Goal: Task Accomplishment & Management: Manage account settings

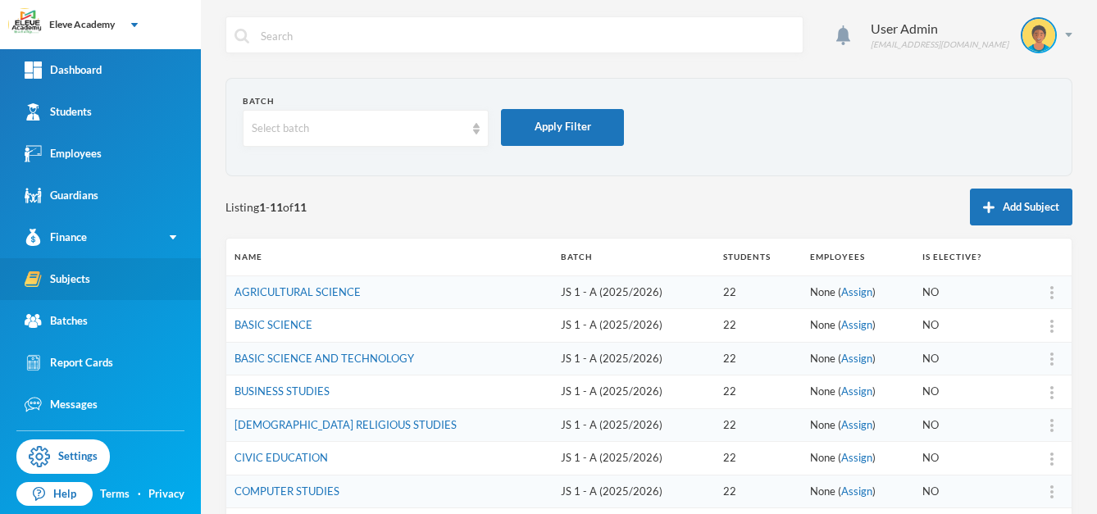
scroll to position [185, 0]
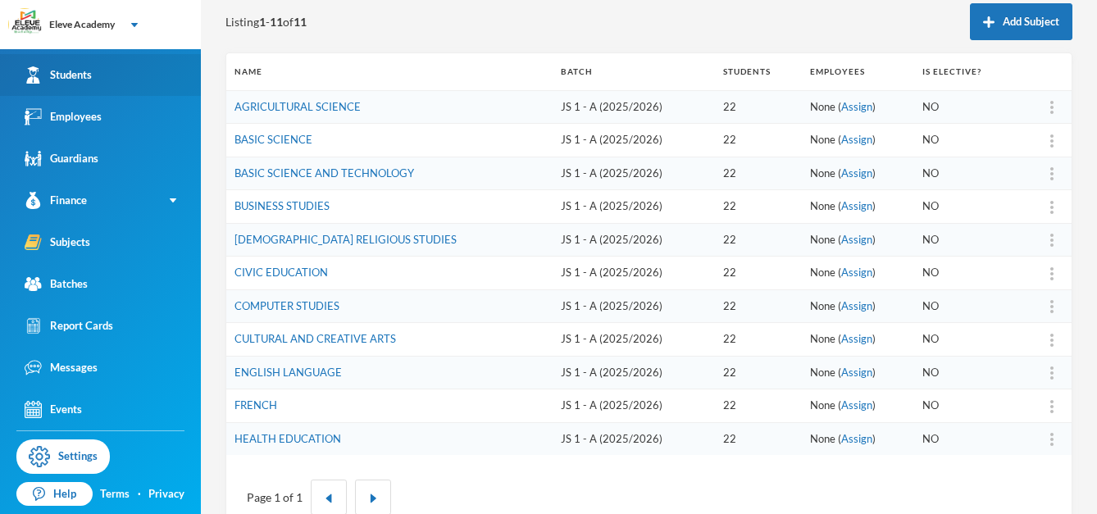
click at [107, 73] on link "Students" at bounding box center [100, 75] width 201 height 42
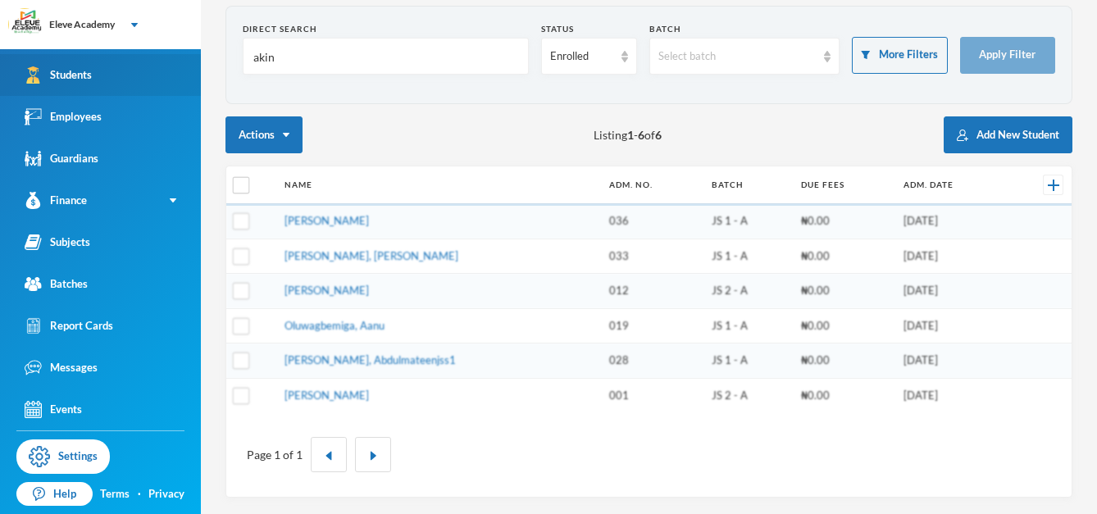
click at [107, 73] on link "Students" at bounding box center [100, 75] width 201 height 42
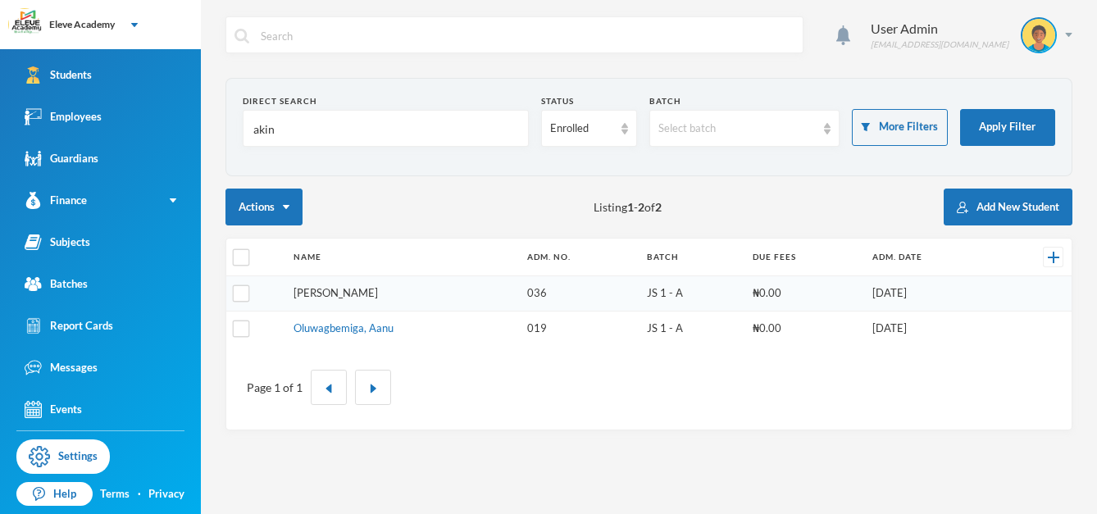
click at [331, 289] on link "[PERSON_NAME]" at bounding box center [336, 292] width 84 height 13
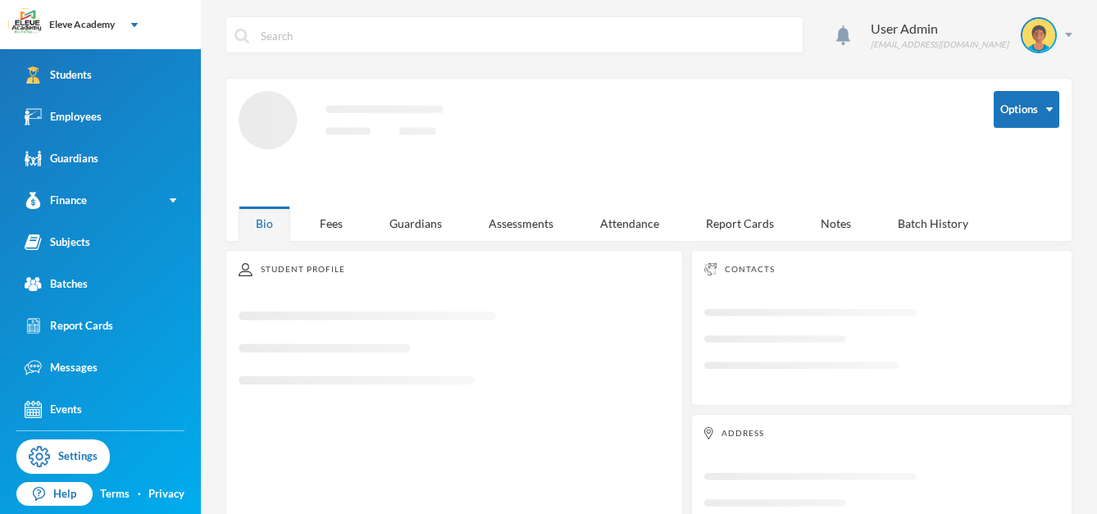
click at [331, 289] on div "Student Profile Loading interface..." at bounding box center [455, 410] width 458 height 321
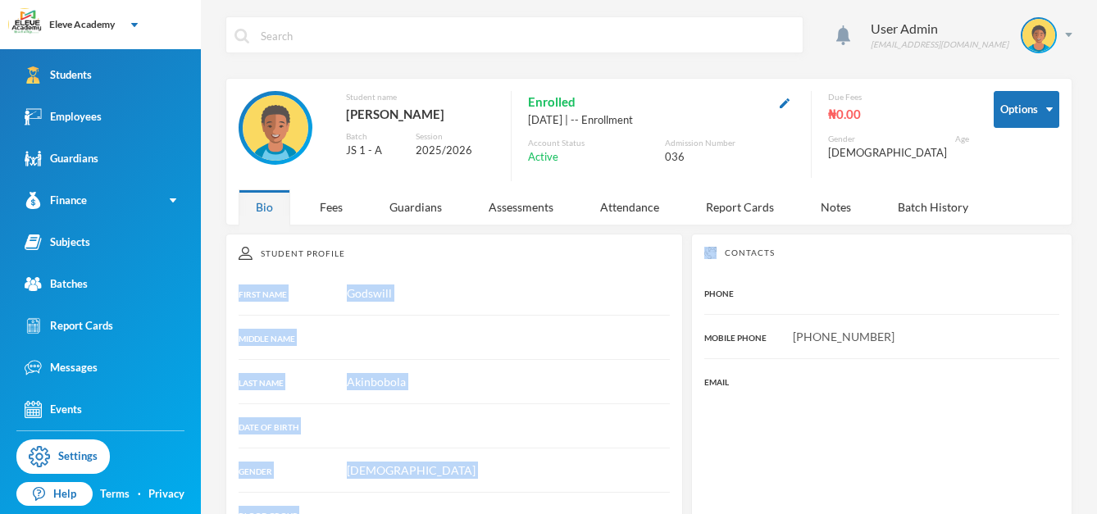
click at [787, 109] on button "button" at bounding box center [785, 102] width 20 height 19
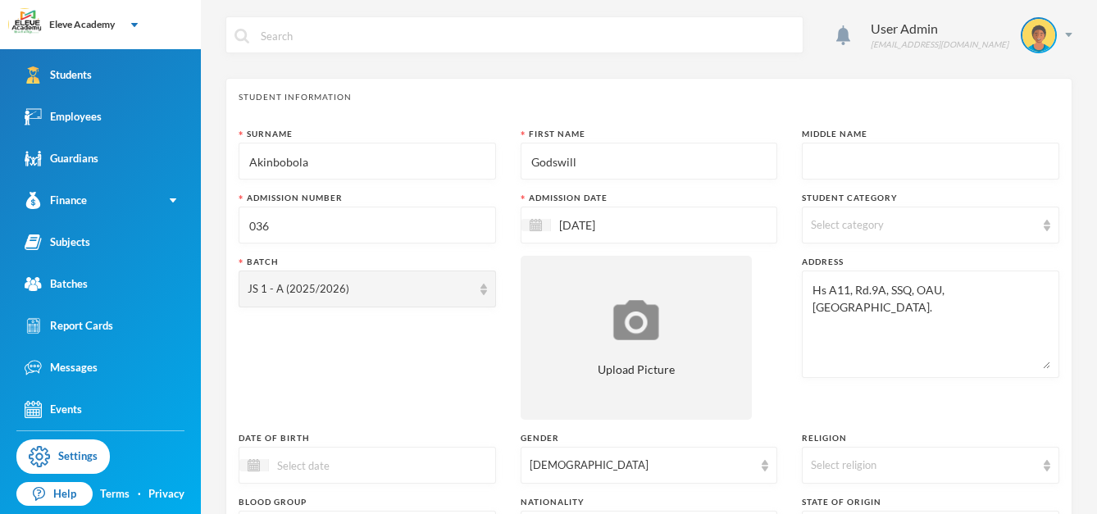
click at [585, 157] on input "Godswill" at bounding box center [649, 162] width 239 height 37
type input "G"
type input "Eniiyiloluwa"
click at [911, 173] on input "text" at bounding box center [930, 162] width 239 height 37
click at [987, 157] on input "Godswill" at bounding box center [930, 162] width 239 height 37
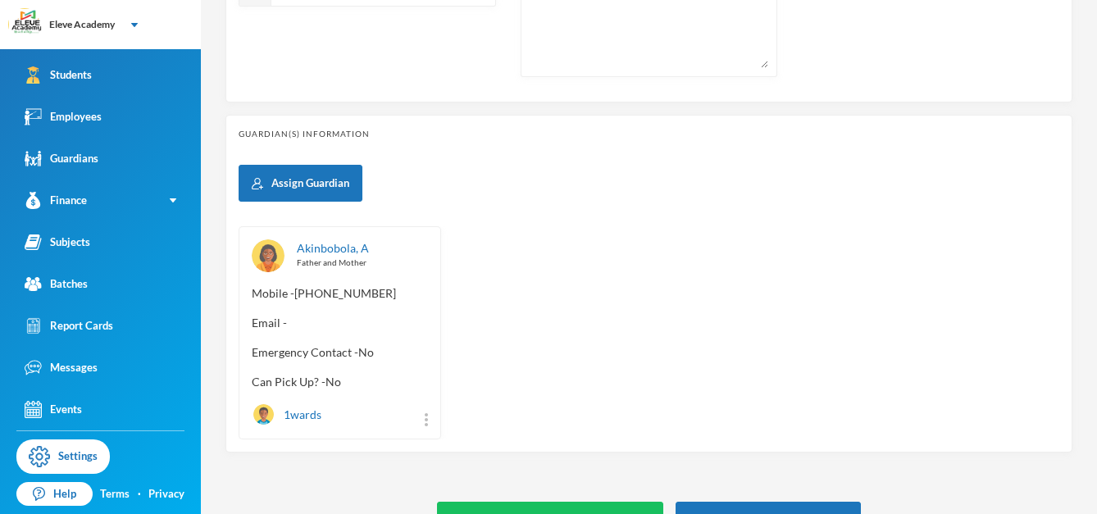
scroll to position [710, 0]
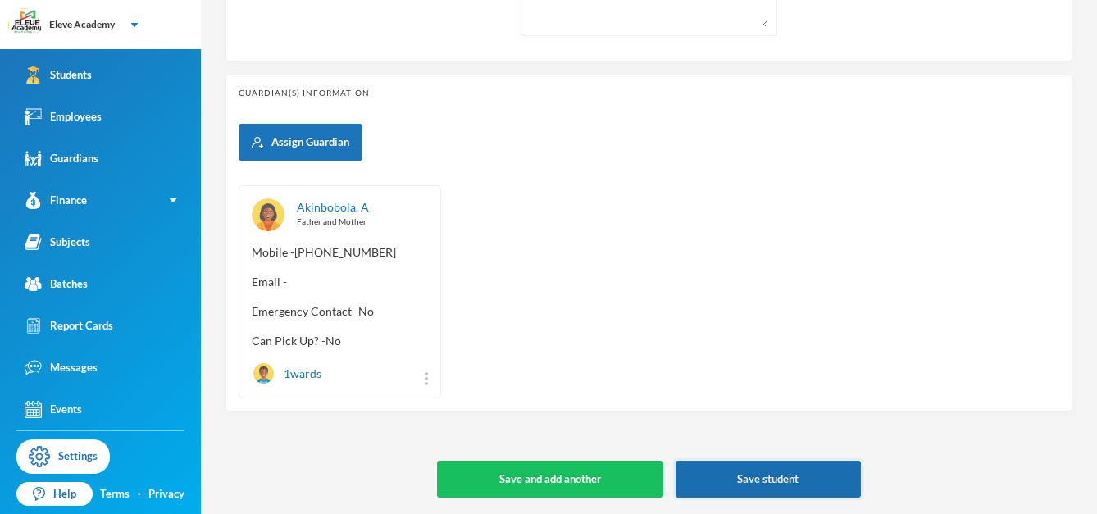
type input "Godswill"
click at [782, 471] on button "Save student" at bounding box center [768, 479] width 185 height 37
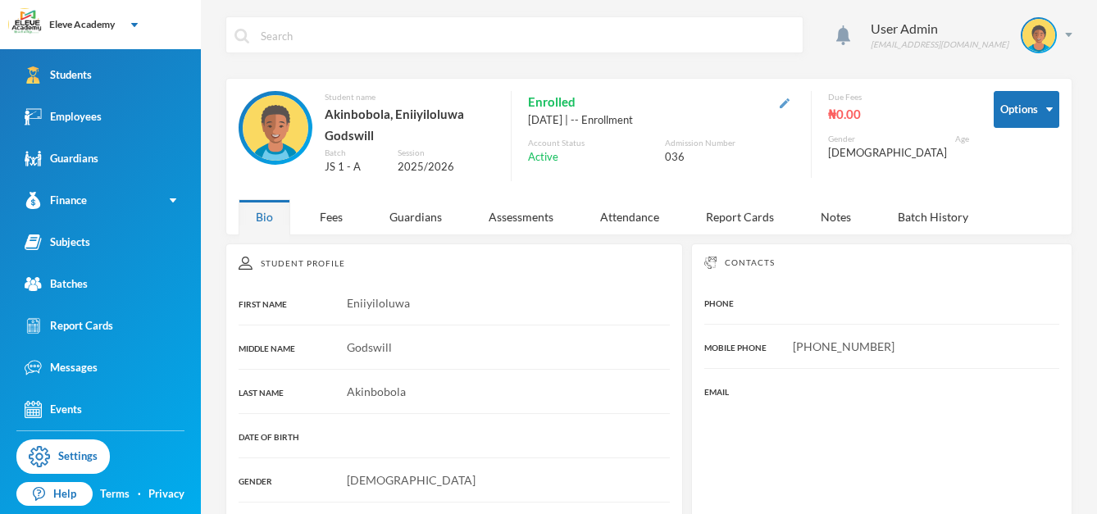
click at [790, 103] on img "button" at bounding box center [785, 103] width 10 height 10
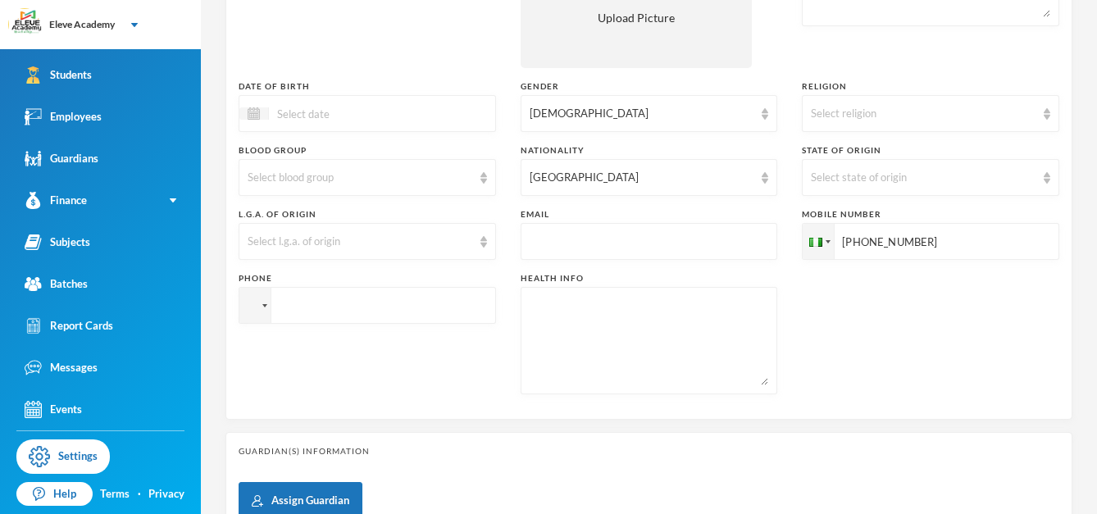
scroll to position [710, 0]
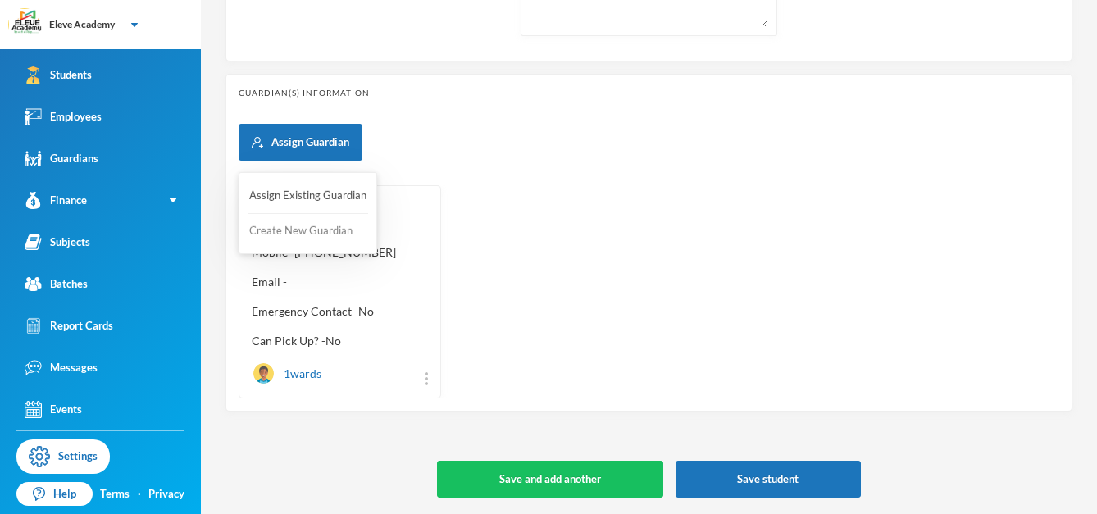
click at [313, 230] on button "Create New Guardian" at bounding box center [308, 232] width 121 height 30
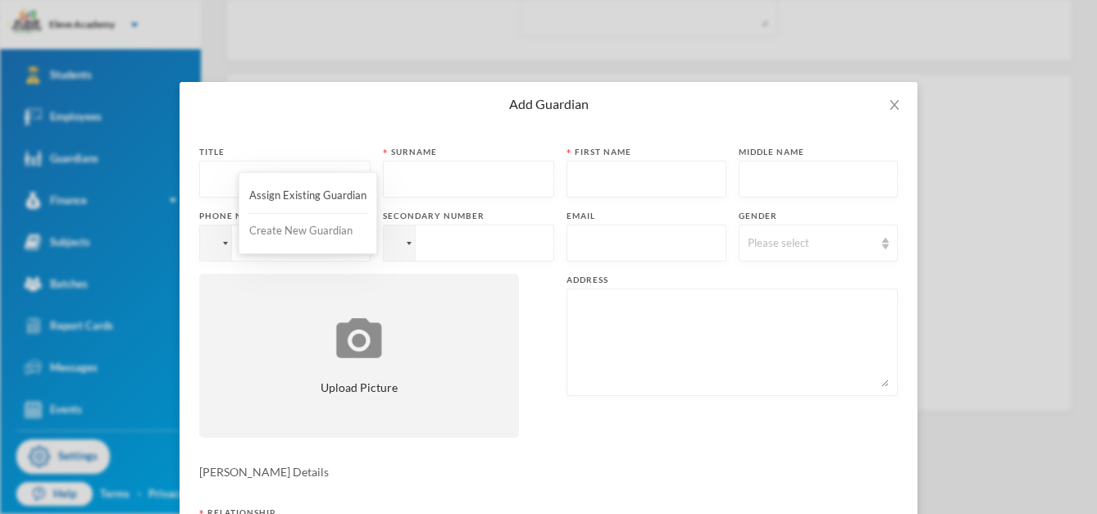
scroll to position [0, 0]
click at [321, 178] on input "text" at bounding box center [284, 180] width 153 height 37
type input "Prof."
click at [420, 175] on input "text" at bounding box center [468, 180] width 153 height 37
type input "Akinbobola"
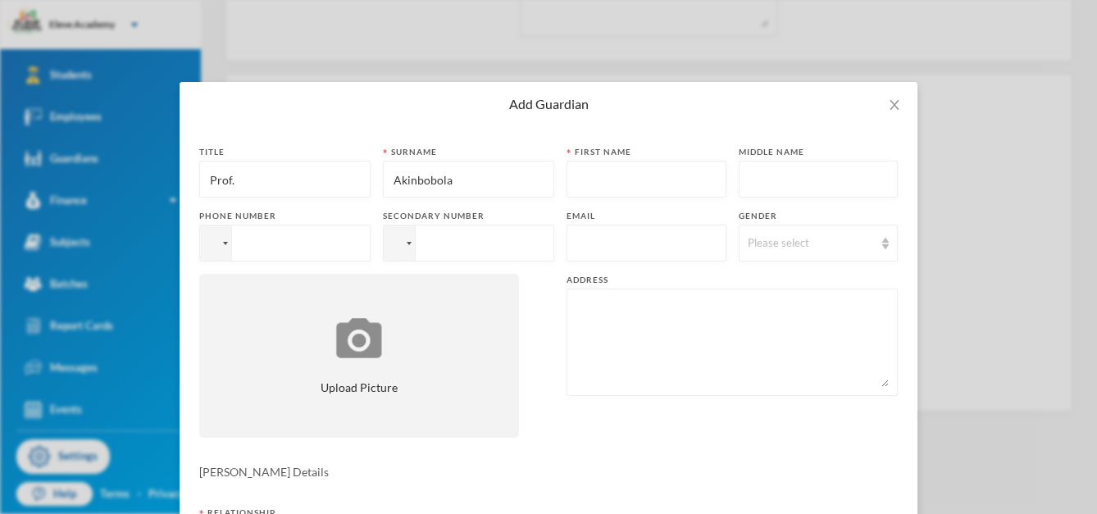
click at [645, 180] on input "text" at bounding box center [647, 180] width 142 height 37
type input "Temitayo"
click at [622, 240] on input "text" at bounding box center [647, 244] width 142 height 37
paste input "[EMAIL_ADDRESS][DOMAIN_NAME]"
type input "[EMAIL_ADDRESS][DOMAIN_NAME]"
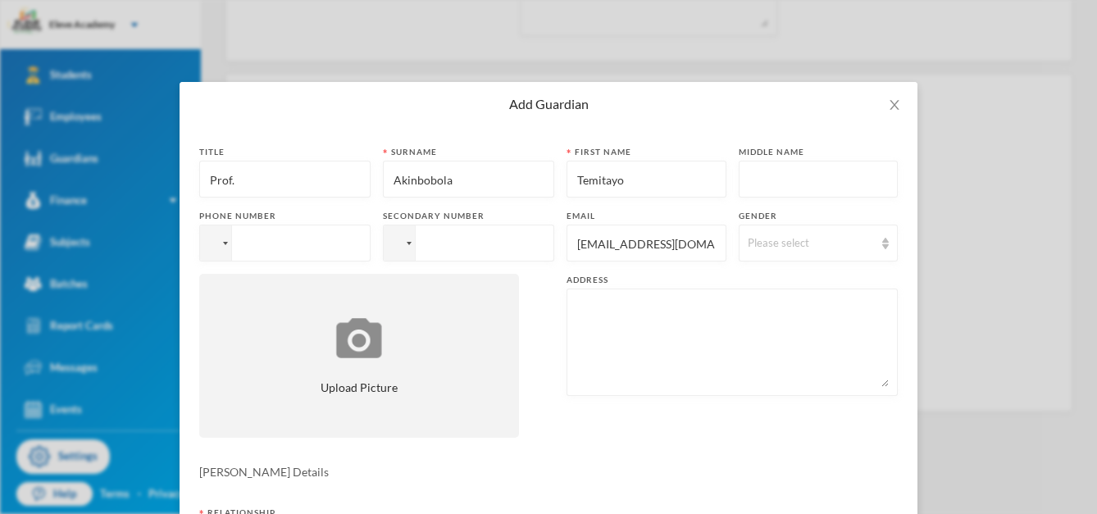
click at [343, 235] on input "tel" at bounding box center [284, 243] width 171 height 37
type input "[PHONE_NUMBER]"
click at [371, 233] on input "tel" at bounding box center [284, 243] width 171 height 37
type input "[PHONE_NUMBER]"
click at [778, 252] on div "Please select" at bounding box center [819, 243] width 160 height 37
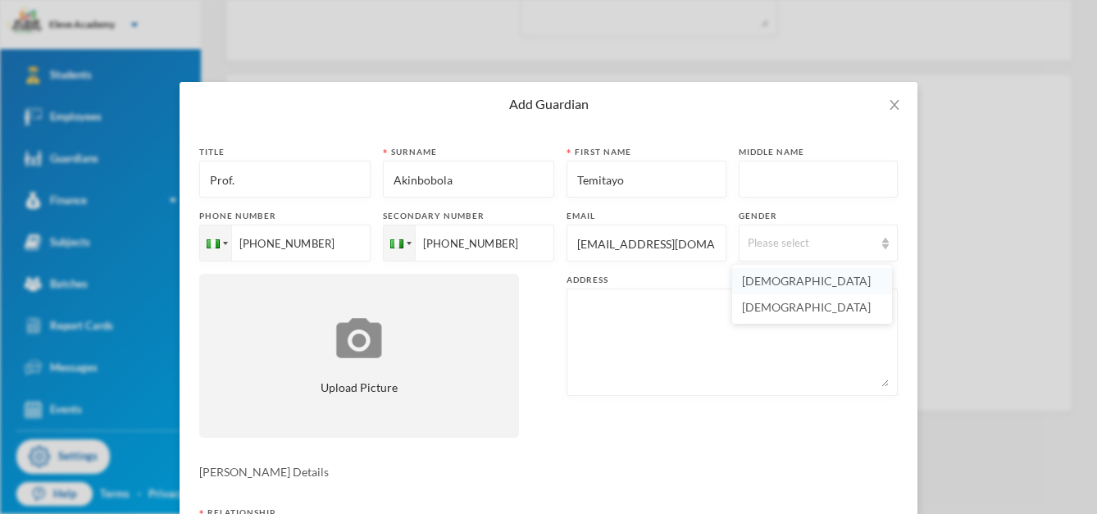
click at [773, 277] on li "[DEMOGRAPHIC_DATA]" at bounding box center [812, 281] width 160 height 26
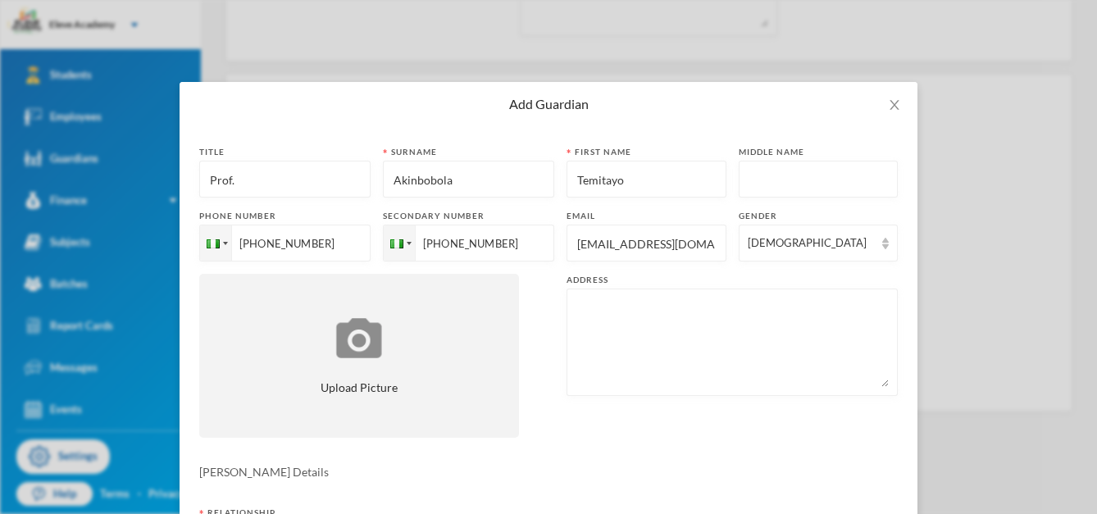
click at [723, 418] on div "Title Prof. Surname [PERSON_NAME] First name [PERSON_NAME] Middle name Phone nu…" at bounding box center [548, 298] width 699 height 304
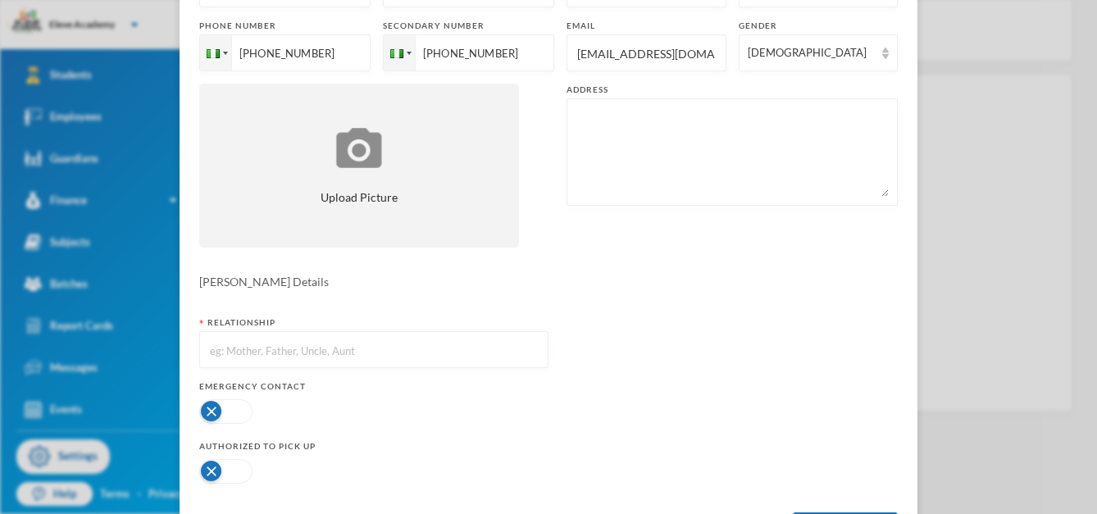
scroll to position [197, 0]
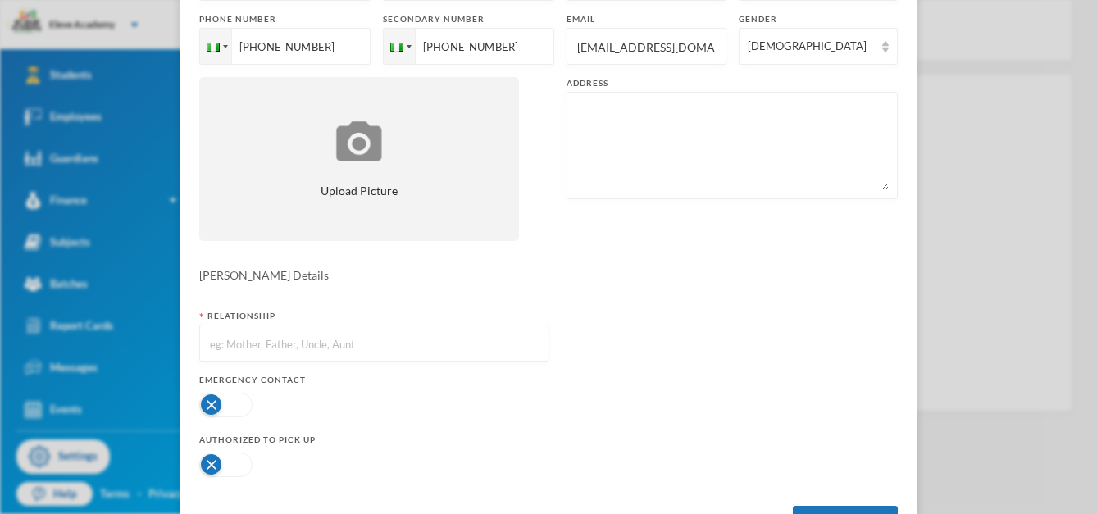
click at [433, 344] on input "text" at bounding box center [373, 344] width 331 height 37
type input "f"
type input "Father"
click at [850, 508] on button "Create Guardian" at bounding box center [845, 524] width 105 height 37
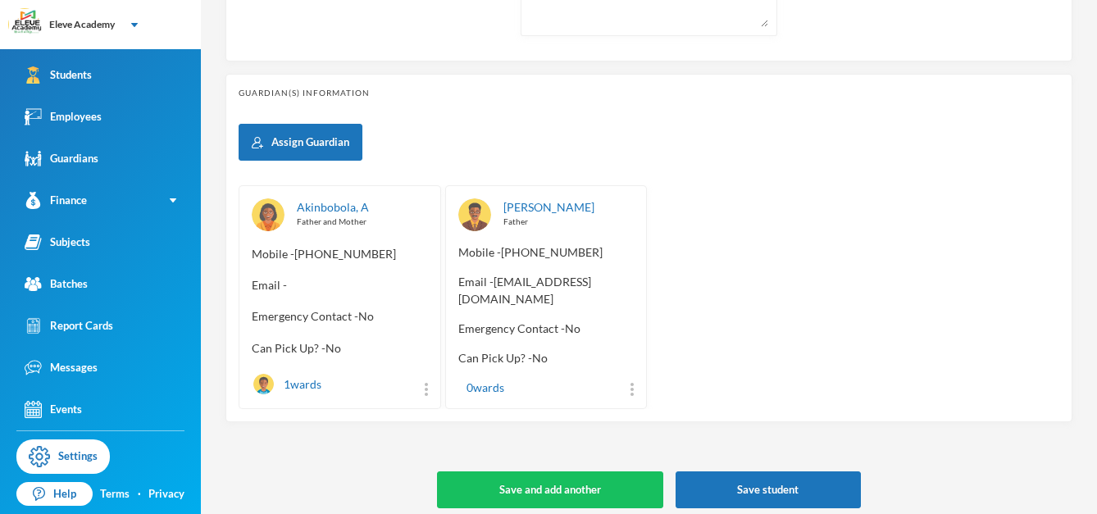
scroll to position [183, 0]
drag, startPoint x: 500, startPoint y: 376, endPoint x: 471, endPoint y: 376, distance: 29.5
click at [471, 379] on div "0 wards" at bounding box center [481, 387] width 46 height 17
click at [721, 485] on button "Save student" at bounding box center [768, 490] width 185 height 37
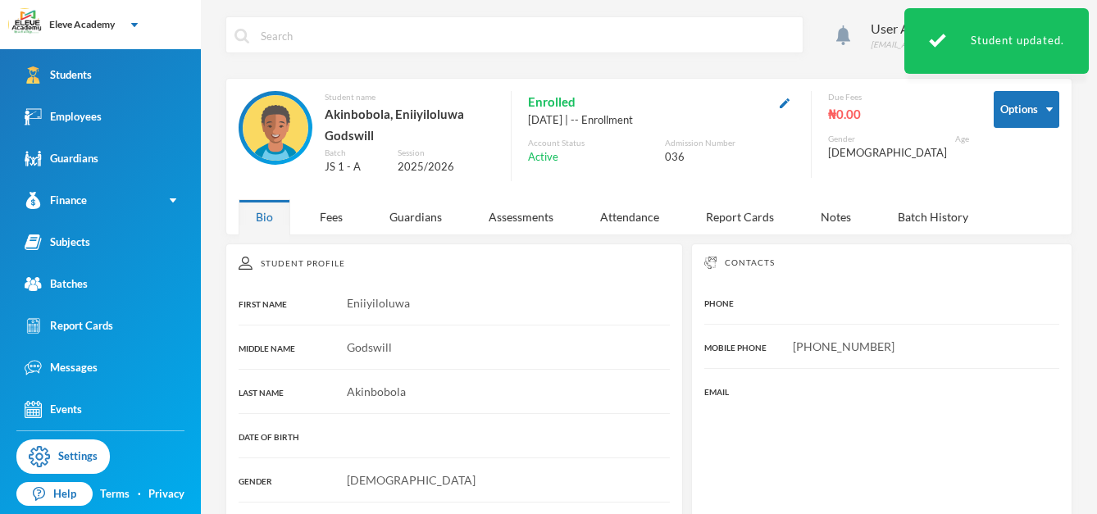
scroll to position [33, 0]
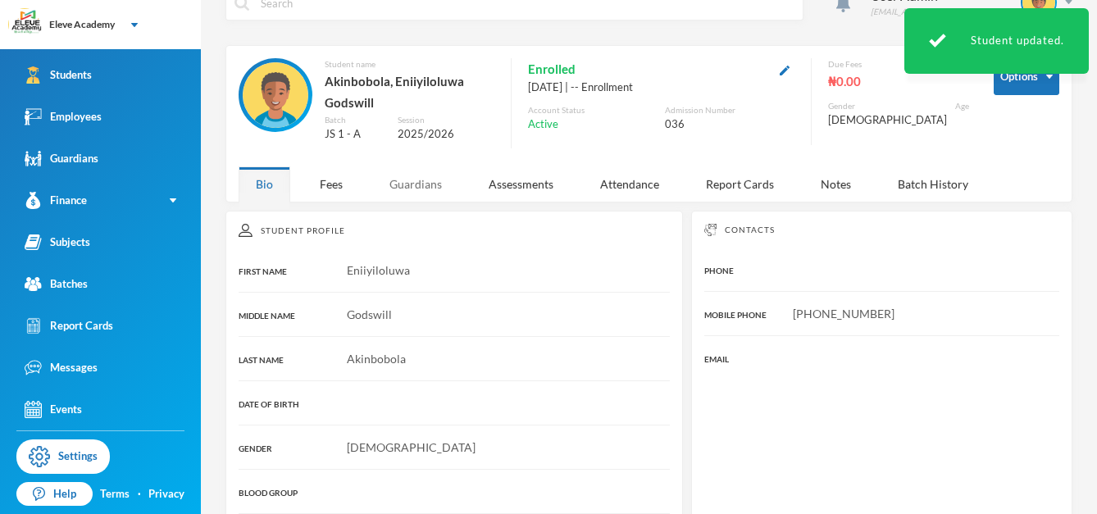
click at [395, 184] on div "Guardians" at bounding box center [415, 183] width 87 height 35
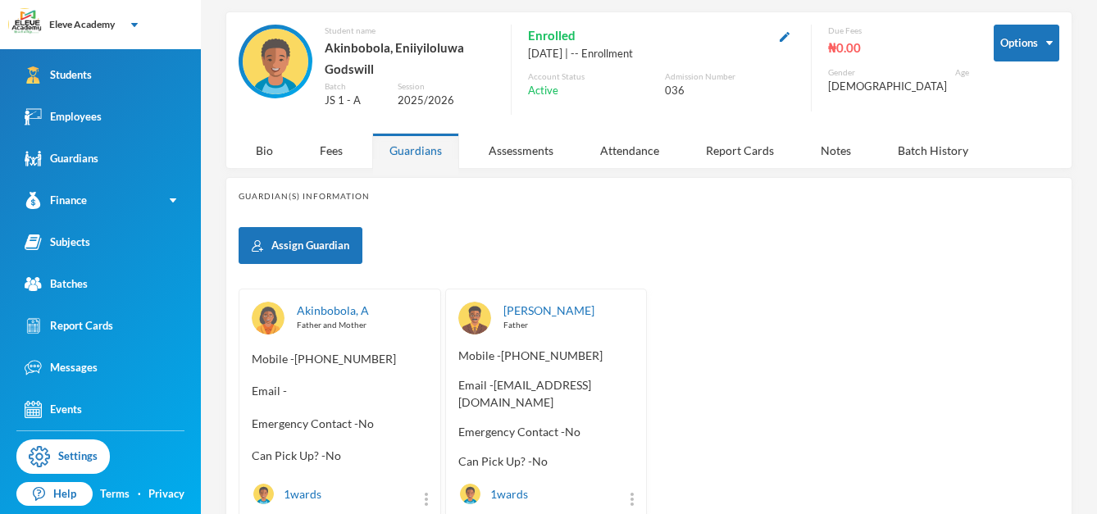
scroll to position [57, 0]
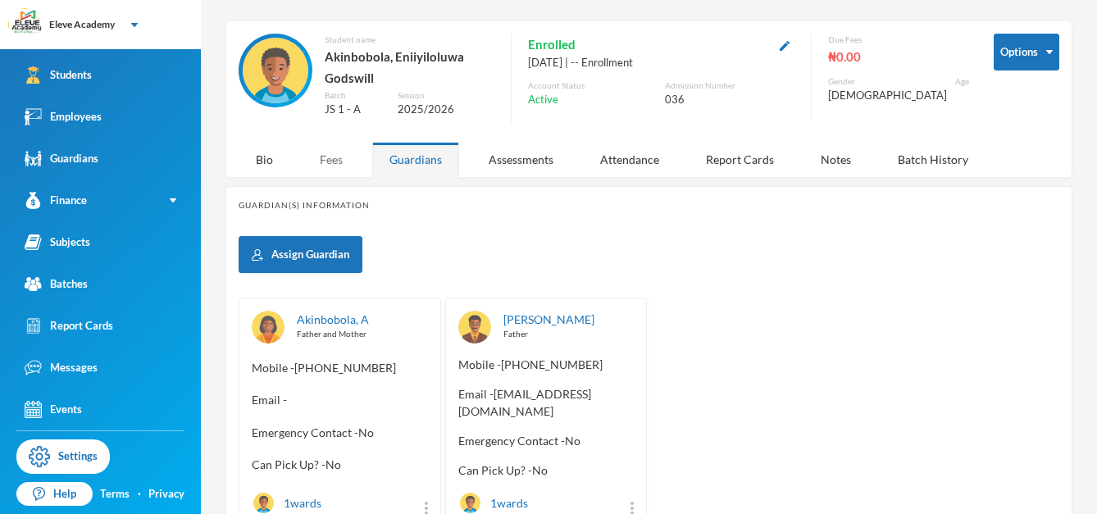
click at [327, 162] on div "Fees" at bounding box center [331, 159] width 57 height 35
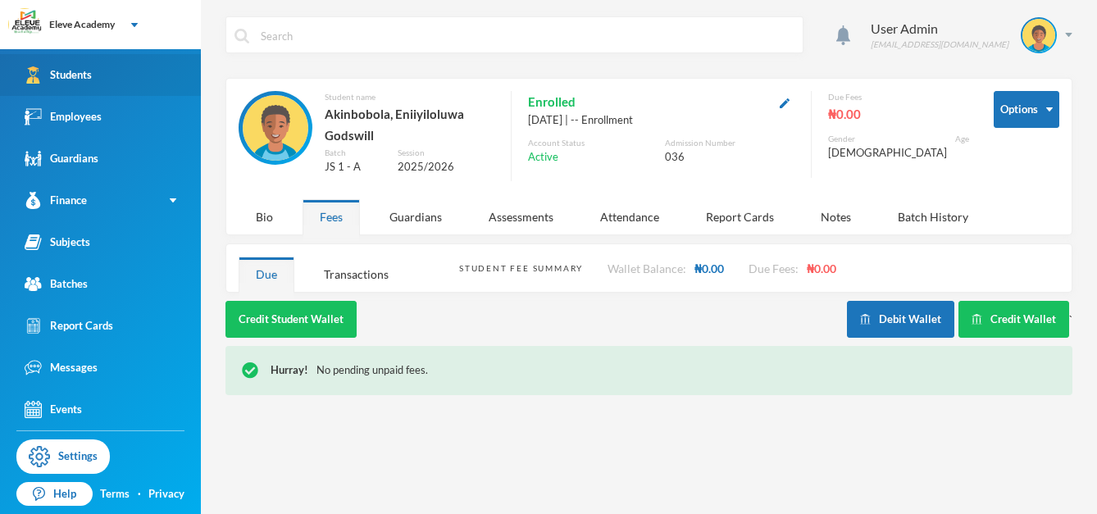
click at [77, 82] on div "Students" at bounding box center [58, 74] width 67 height 17
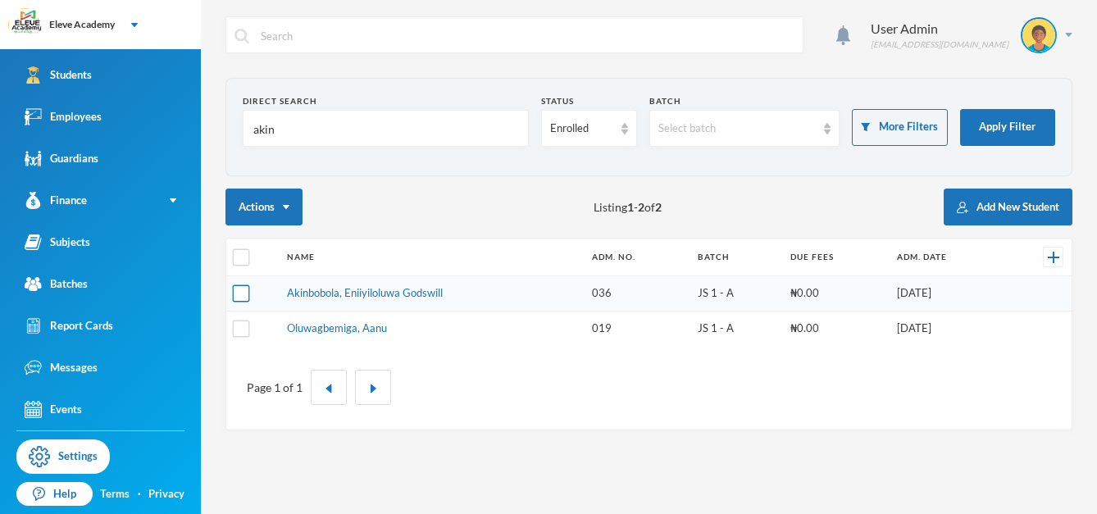
click at [244, 294] on input "checkbox" at bounding box center [241, 293] width 17 height 17
checkbox input "true"
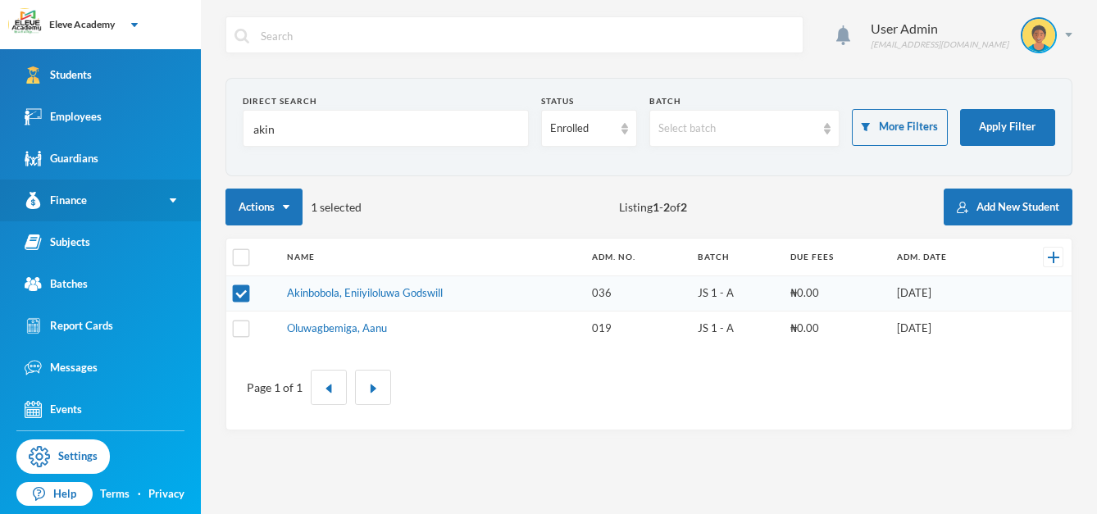
click at [174, 198] on link "Finance" at bounding box center [100, 201] width 201 height 42
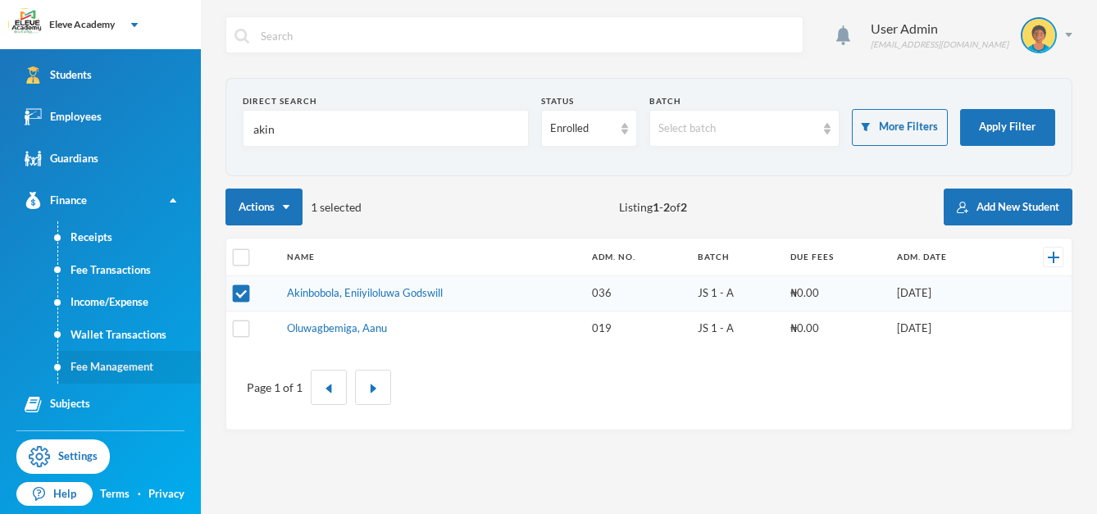
click at [124, 358] on link "Fee Management" at bounding box center [129, 367] width 143 height 33
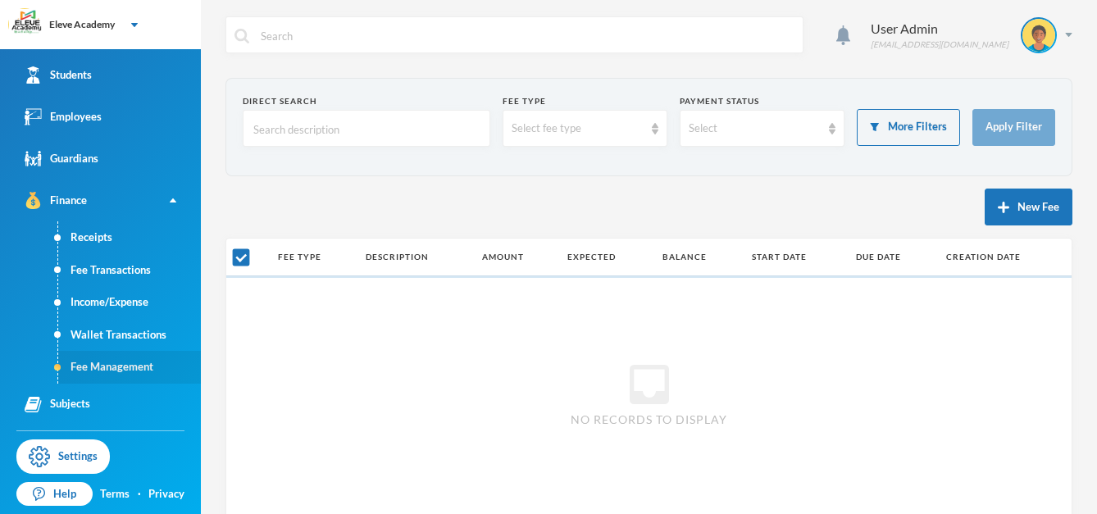
checkbox input "false"
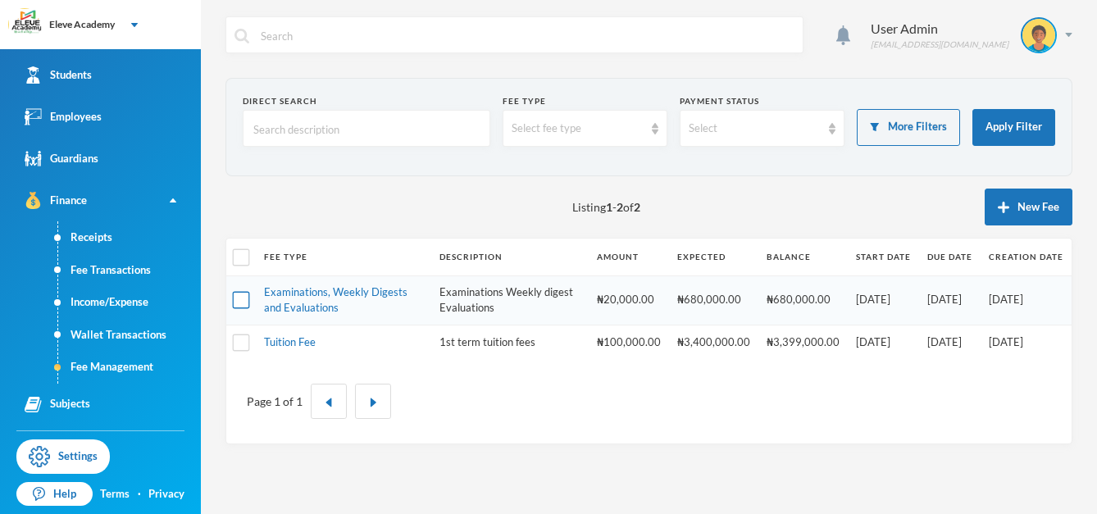
click at [248, 295] on input "checkbox" at bounding box center [241, 300] width 17 height 17
checkbox input "true"
click at [243, 337] on input "checkbox" at bounding box center [241, 342] width 17 height 17
checkbox input "true"
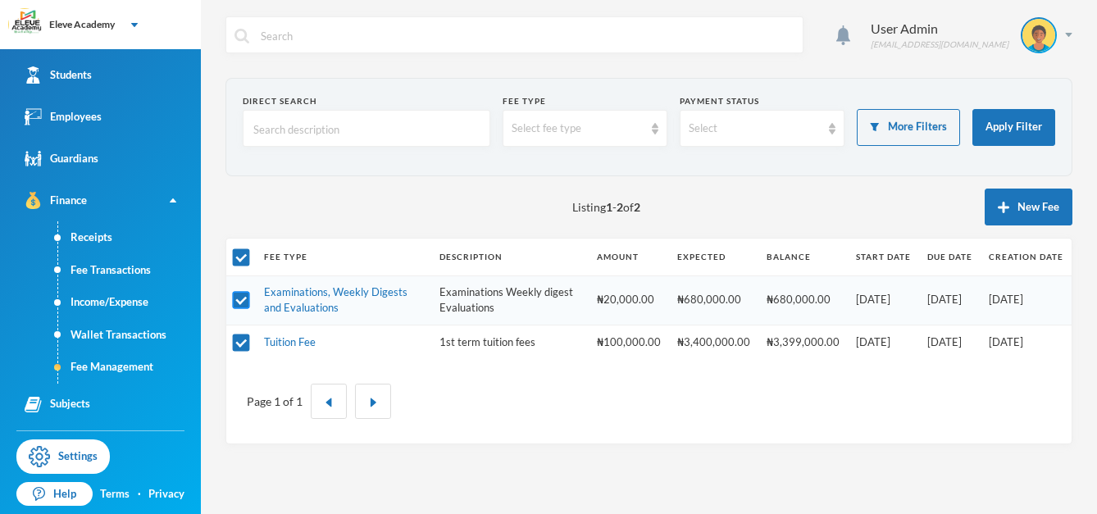
click at [235, 292] on input "checkbox" at bounding box center [241, 300] width 17 height 17
checkbox input "false"
click at [241, 339] on input "checkbox" at bounding box center [241, 342] width 17 height 17
checkbox input "false"
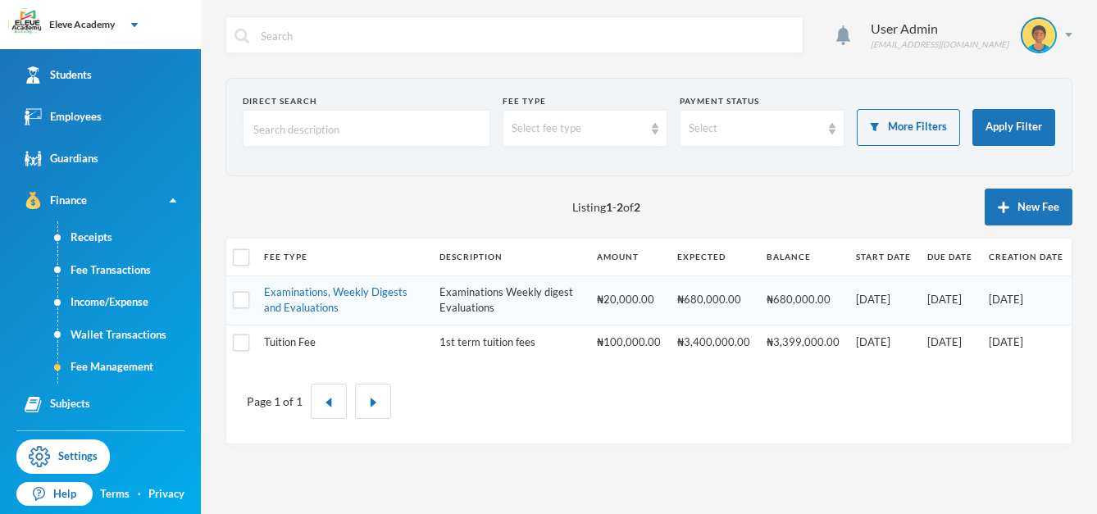
click at [279, 341] on link "Tuition Fee" at bounding box center [290, 341] width 52 height 13
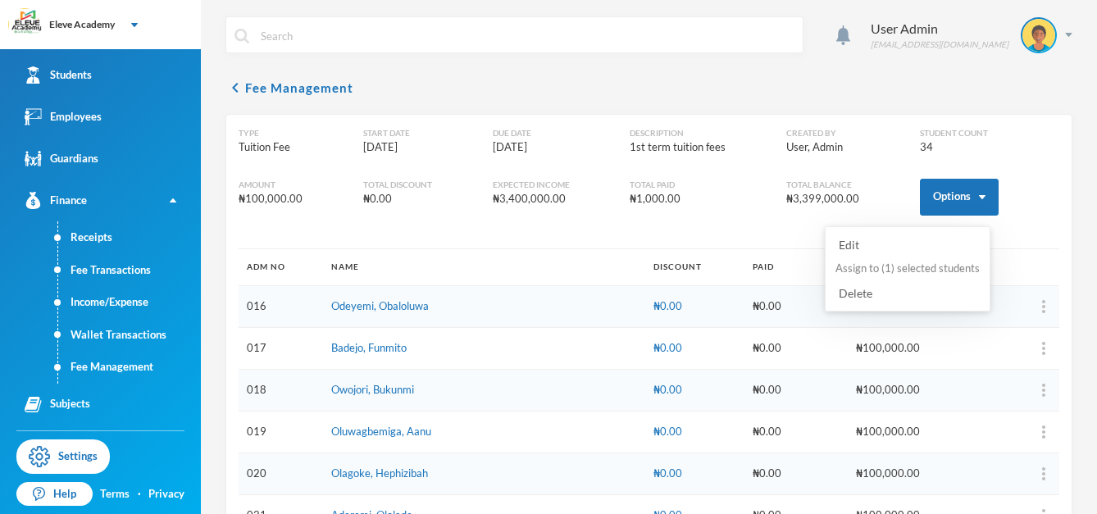
click at [934, 264] on button "Assign to ( 1 ) selected students" at bounding box center [908, 269] width 148 height 30
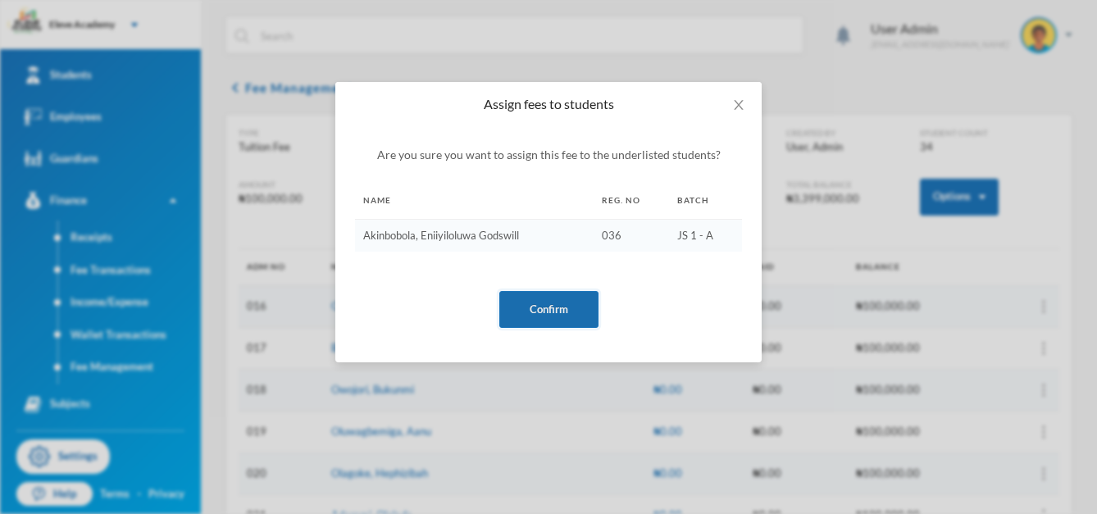
click at [571, 298] on button "Confirm" at bounding box center [548, 309] width 99 height 37
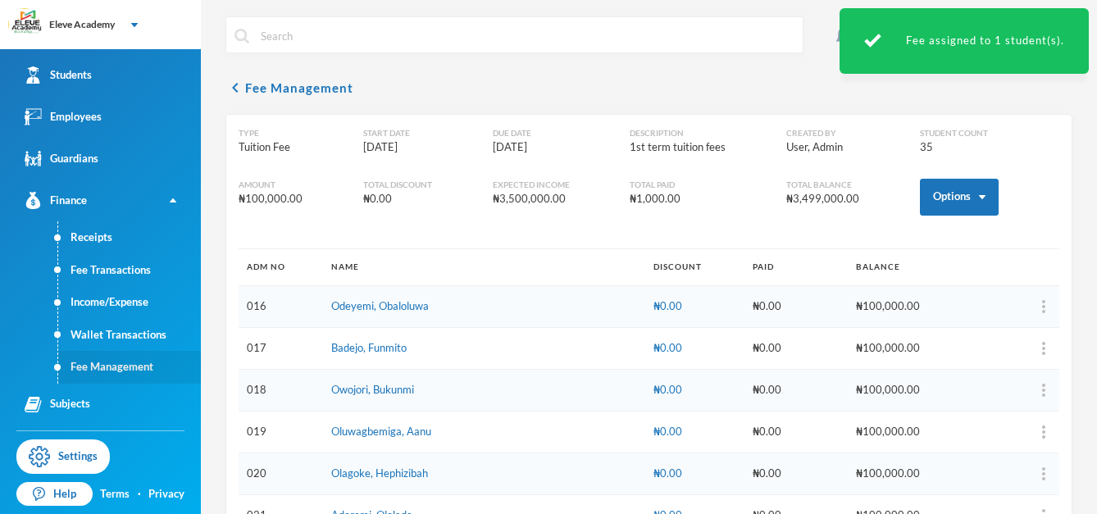
click at [138, 364] on link "Fee Management" at bounding box center [129, 367] width 143 height 33
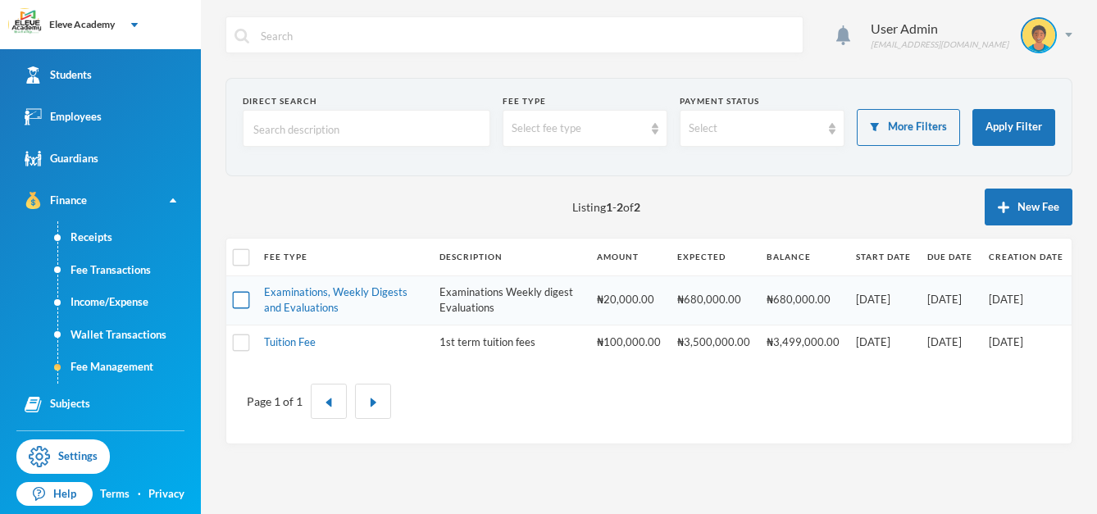
click at [244, 303] on input "checkbox" at bounding box center [241, 300] width 17 height 17
checkbox input "true"
click at [295, 302] on link "Examinations, Weekly Digests and Evaluations" at bounding box center [336, 300] width 144 height 30
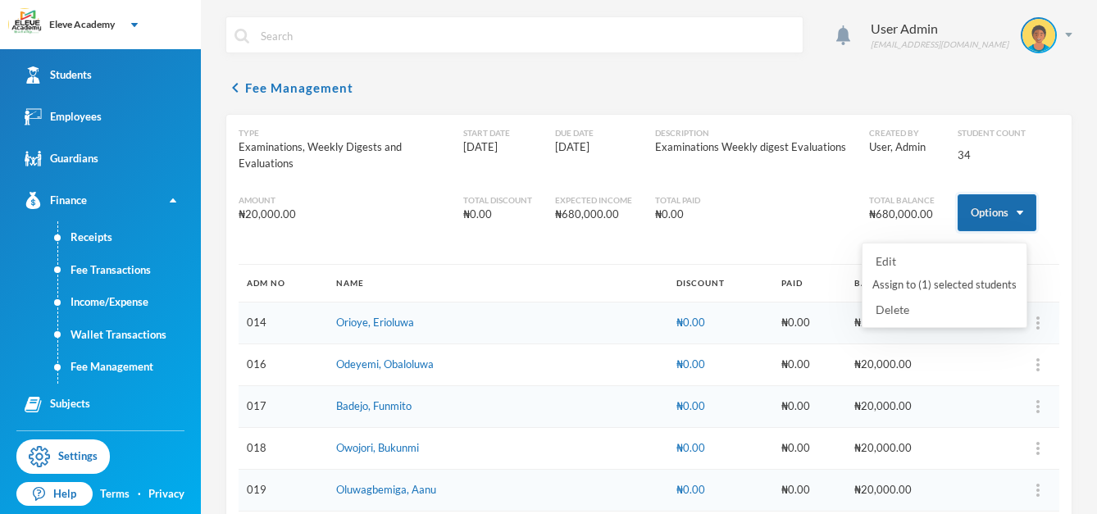
click at [1001, 217] on button "Options" at bounding box center [997, 212] width 79 height 37
click at [970, 281] on button "Assign to ( 1 ) selected students" at bounding box center [945, 286] width 148 height 30
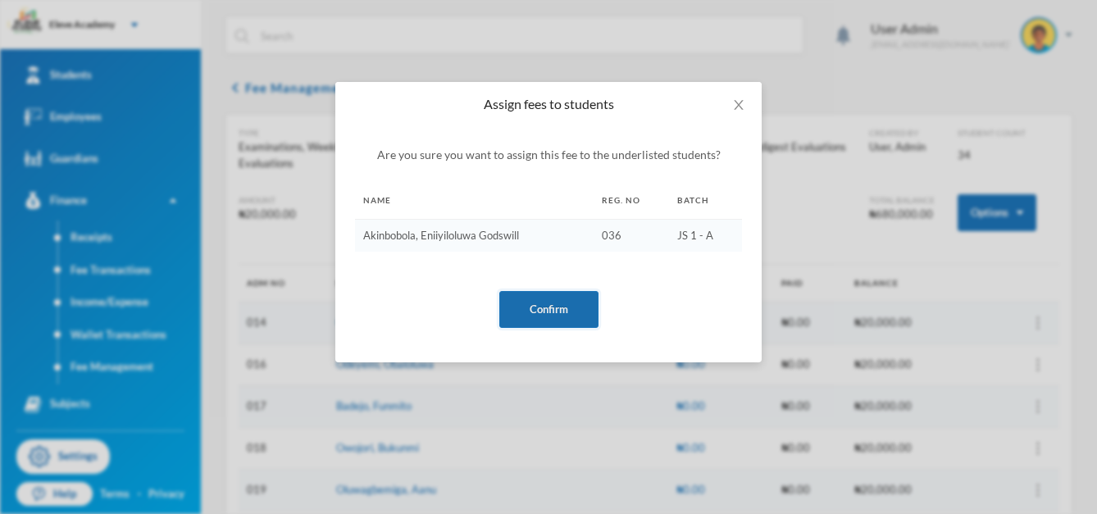
click at [593, 301] on button "Confirm" at bounding box center [548, 309] width 99 height 37
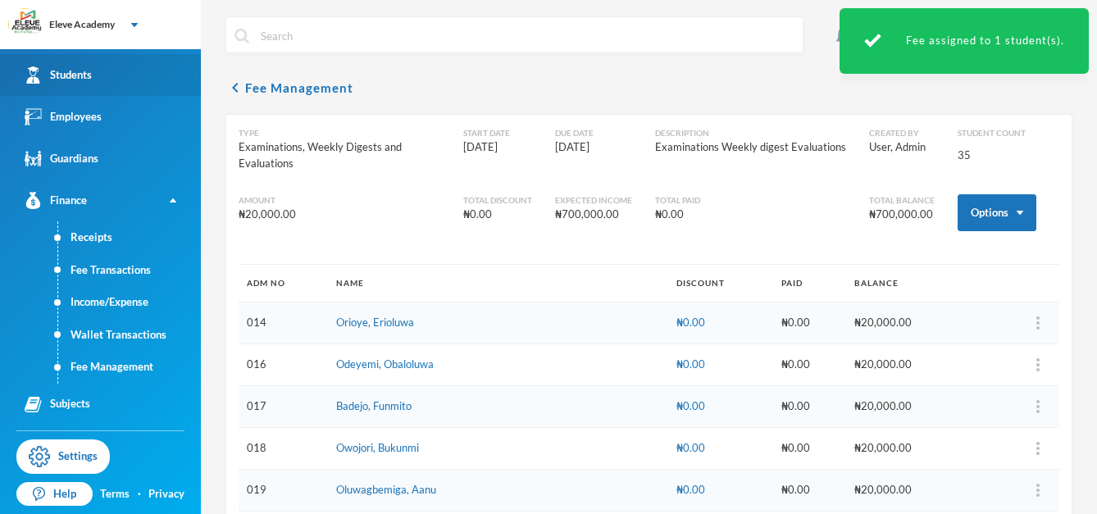
click at [107, 84] on link "Students" at bounding box center [100, 75] width 201 height 42
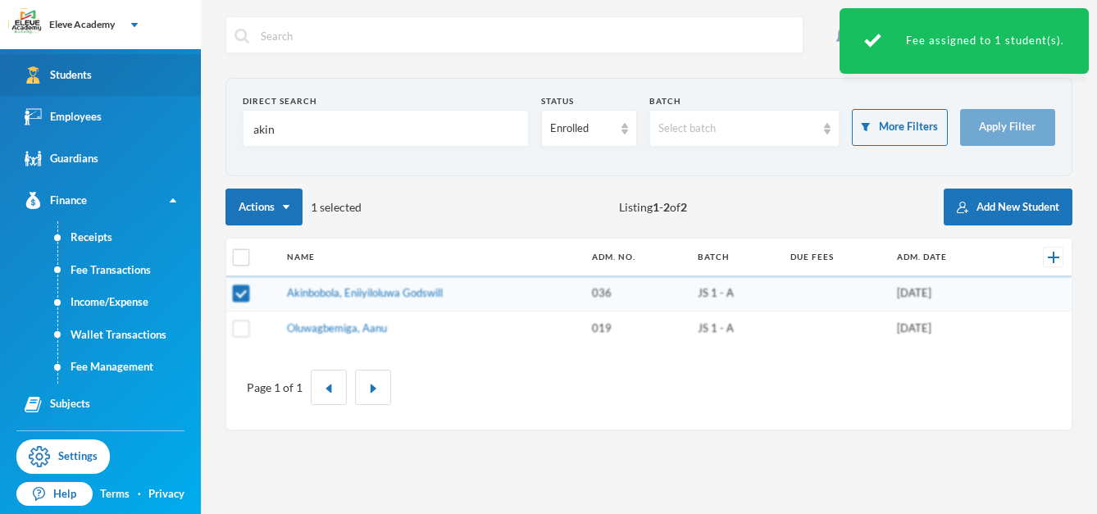
click at [107, 84] on link "Students" at bounding box center [100, 75] width 201 height 42
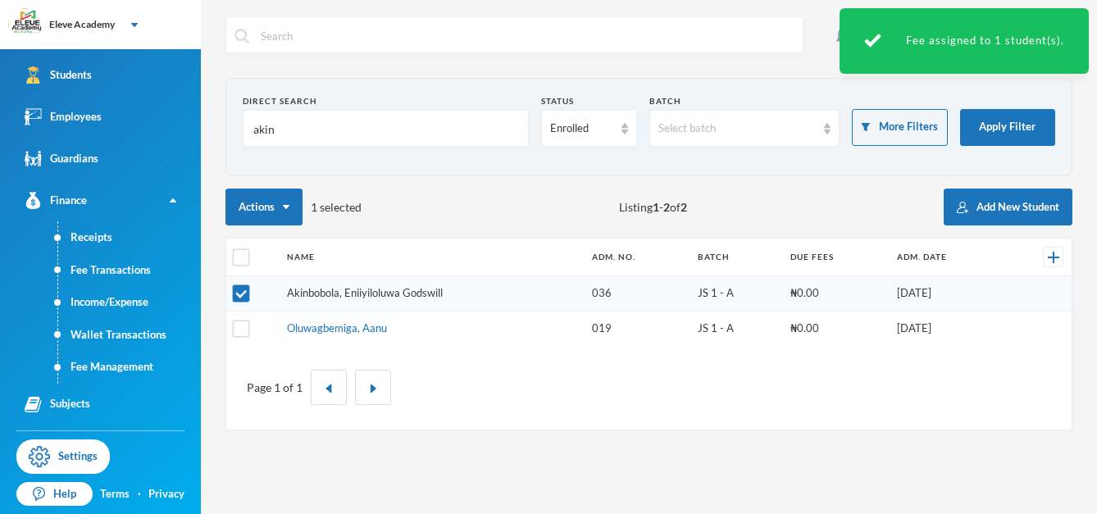
click at [384, 296] on link "Akinbobola, Eniiyiloluwa Godswill" at bounding box center [365, 292] width 156 height 13
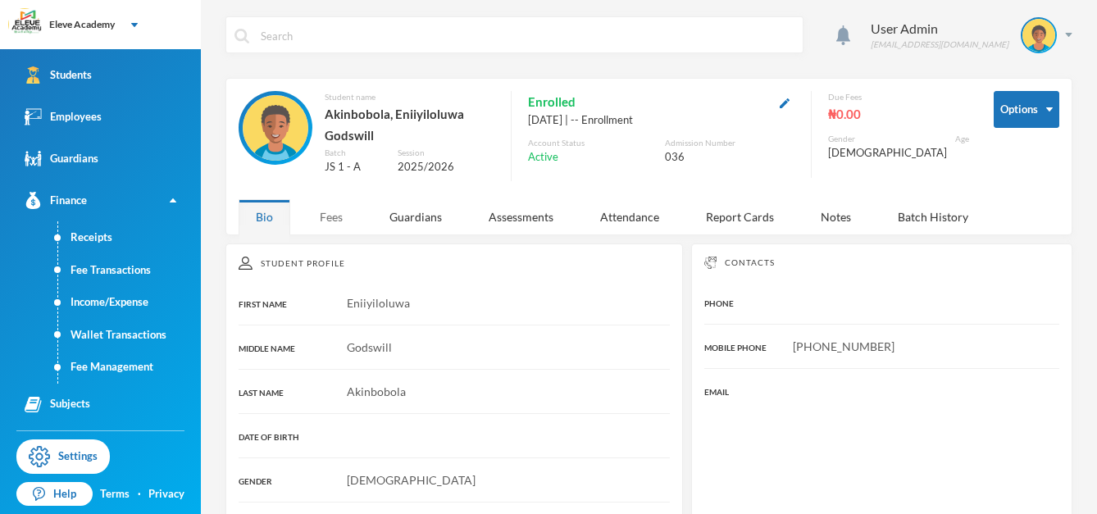
click at [342, 213] on div "Fees" at bounding box center [331, 216] width 57 height 35
